Goal: Task Accomplishment & Management: Complete application form

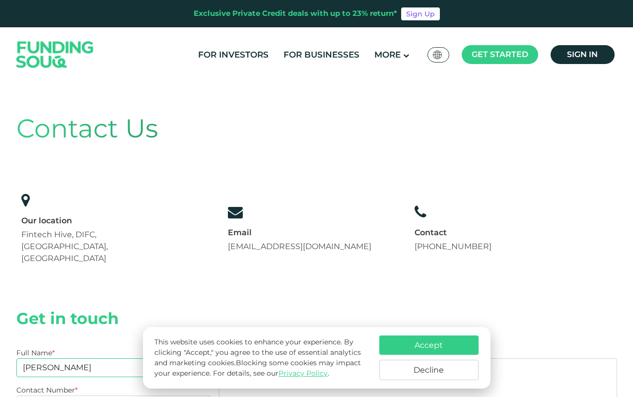
type input "[PERSON_NAME]"
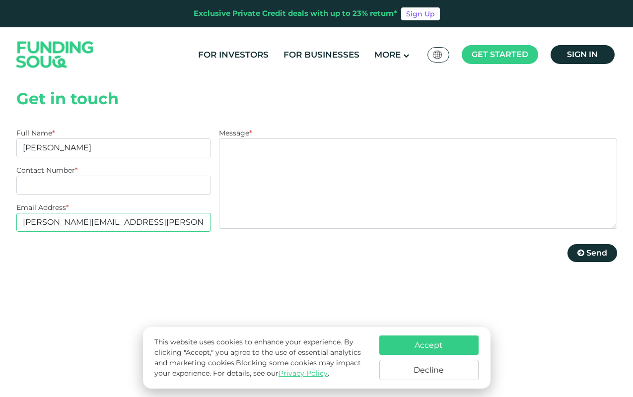
type input "[PERSON_NAME][EMAIL_ADDRESS][PERSON_NAME][DOMAIN_NAME]"
type textarea "Hi there, I hope this message finds you well! I wanted to check in to see if yo…"
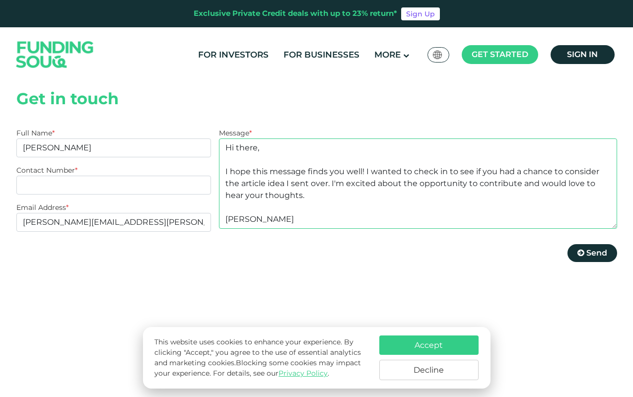
scroll to position [8, 0]
